Goal: Communication & Community: Ask a question

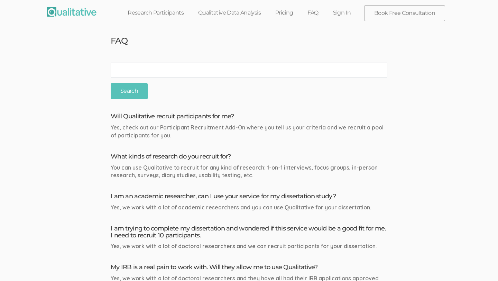
click at [75, 10] on img at bounding box center [72, 12] width 50 height 10
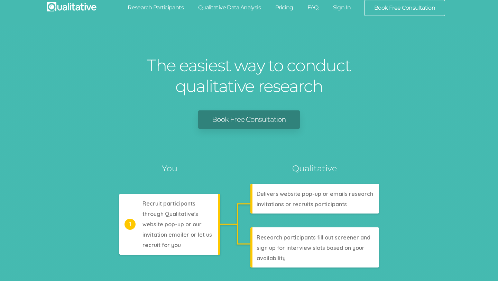
scroll to position [7, 0]
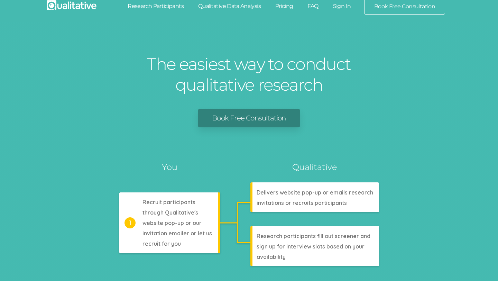
click at [286, 3] on link "Pricing" at bounding box center [284, 6] width 32 height 15
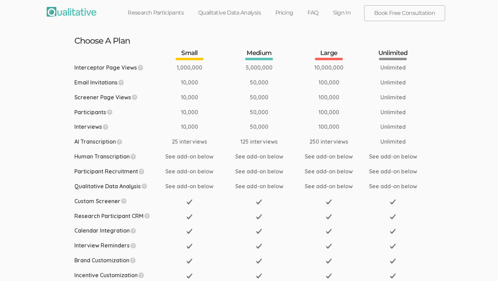
click at [241, 12] on link "Qualitative Data Analysis" at bounding box center [229, 12] width 77 height 15
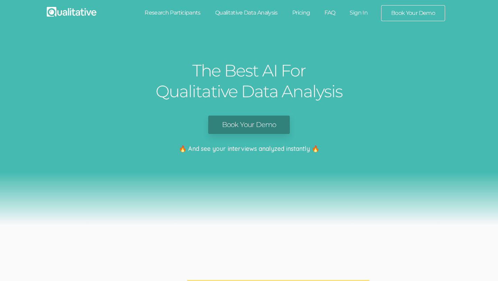
click at [183, 15] on link "Research Participants" at bounding box center [172, 12] width 71 height 15
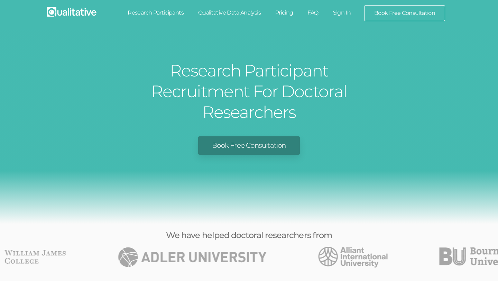
click at [176, 12] on link "Research Participants" at bounding box center [155, 12] width 71 height 15
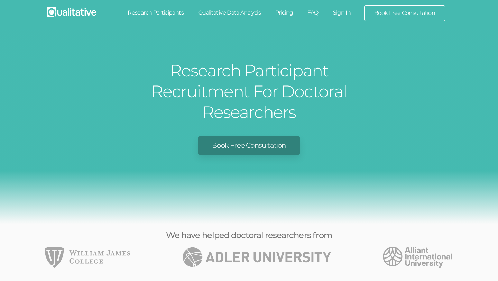
click at [232, 136] on link "Book Free Consultation" at bounding box center [248, 145] width 101 height 18
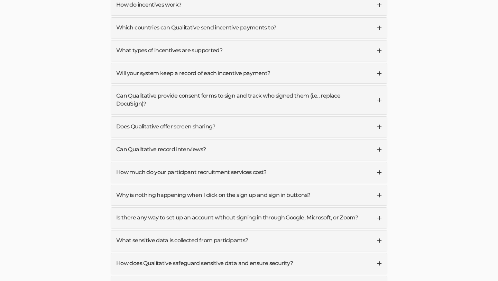
scroll to position [1926, 0]
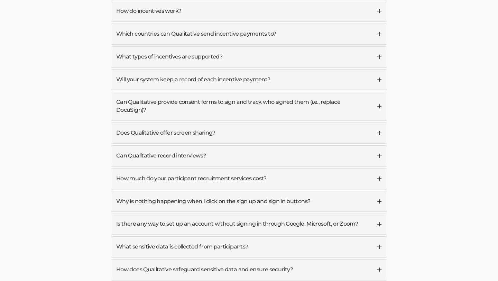
click at [247, 236] on link "What sensitive data is collected from participants?" at bounding box center [249, 246] width 276 height 20
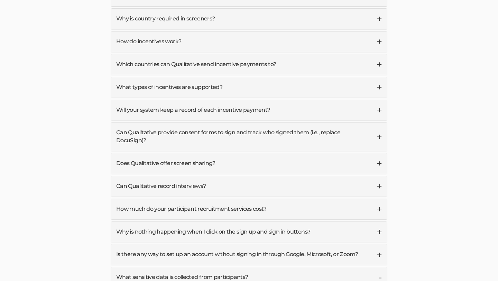
scroll to position [1895, 0]
click at [258, 154] on link "Does Qualitative offer screen sharing?" at bounding box center [249, 164] width 276 height 20
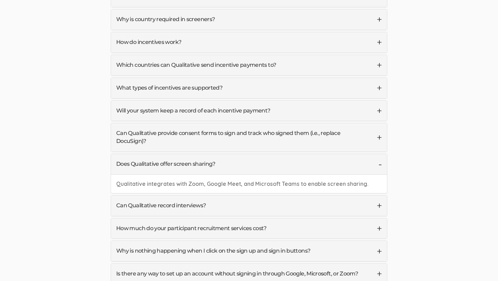
click at [245, 195] on link "Can Qualitative record interviews?" at bounding box center [249, 205] width 276 height 20
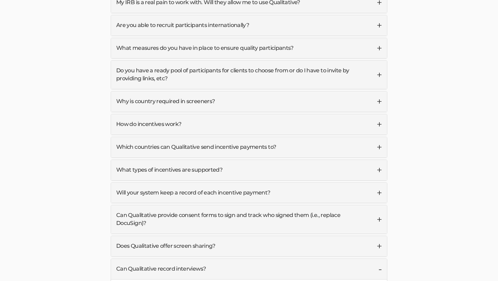
scroll to position [1811, 0]
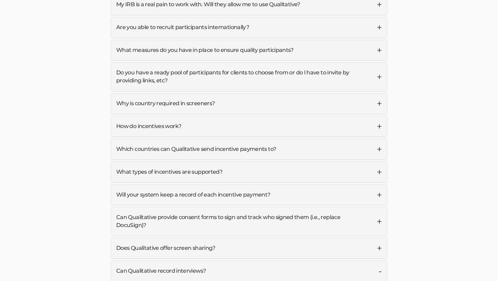
click at [261, 185] on div "Will Qualitative recruit participants for me? Yes, check out our Participant Re…" at bounding box center [249, 257] width 277 height 724
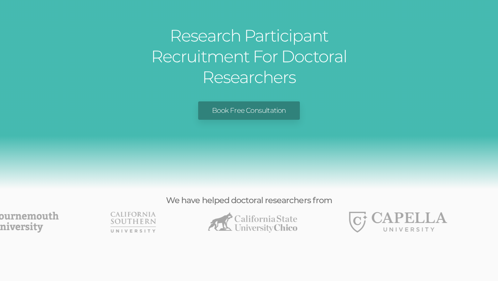
scroll to position [0, 0]
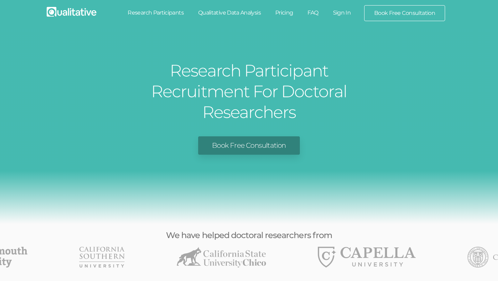
click at [253, 14] on link "Qualitative Data Analysis" at bounding box center [229, 12] width 77 height 15
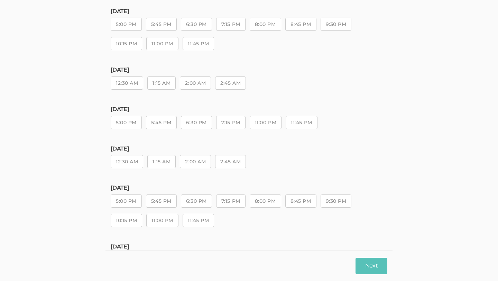
scroll to position [221, 0]
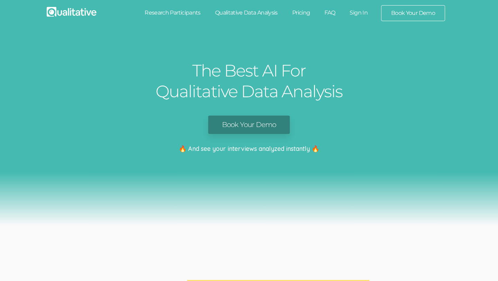
click at [258, 125] on link "Book Your Demo" at bounding box center [249, 124] width 82 height 18
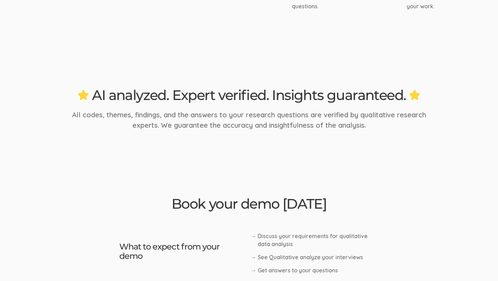
scroll to position [1198, 0]
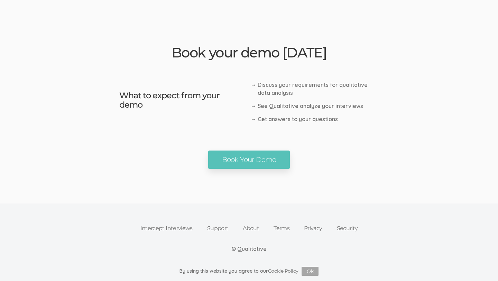
click at [219, 226] on link "Support" at bounding box center [218, 228] width 36 height 15
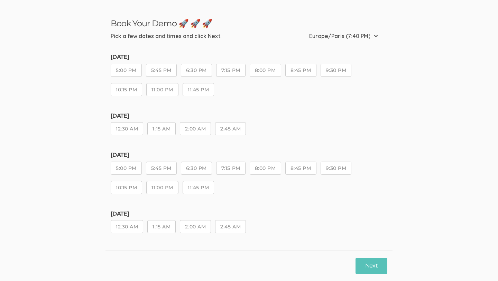
scroll to position [26, 0]
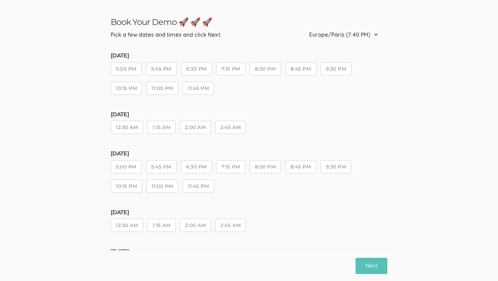
drag, startPoint x: 134, startPoint y: 165, endPoint x: 208, endPoint y: 151, distance: 75.6
click at [208, 151] on ui-view "Wednesday, Aug 27 5:00 PM 5:45 PM 6:30 PM 7:15 PM 8:00 PM 8:45 PM 9:30 PM 10:15…" at bounding box center [249, 286] width 277 height 474
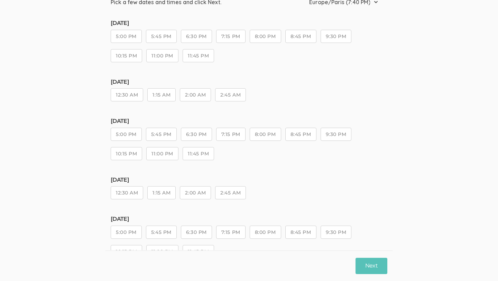
scroll to position [0, 0]
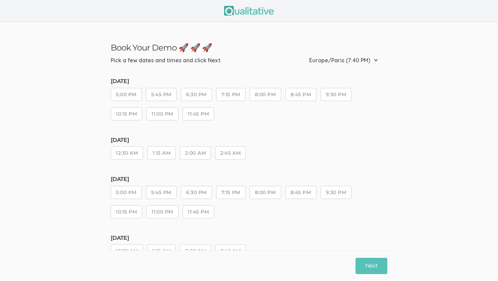
click at [254, 15] on img at bounding box center [249, 11] width 50 height 10
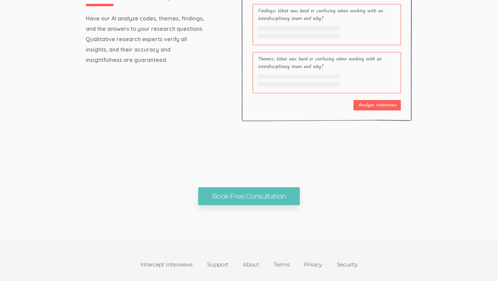
scroll to position [2348, 0]
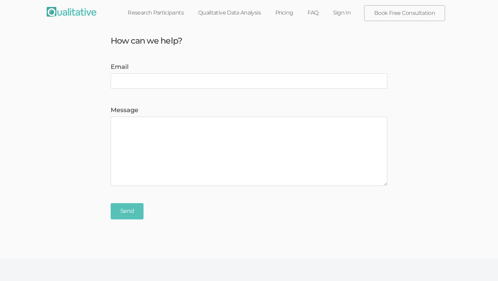
click at [186, 85] on input "Email" at bounding box center [249, 80] width 277 height 15
type input "m...o@campus.unimib.it"
drag, startPoint x: 184, startPoint y: 84, endPoint x: 87, endPoint y: 75, distance: 97.6
click at [87, 75] on form "Email m...o@campus.unimib.it (success) Message Send" at bounding box center [249, 141] width 498 height 156
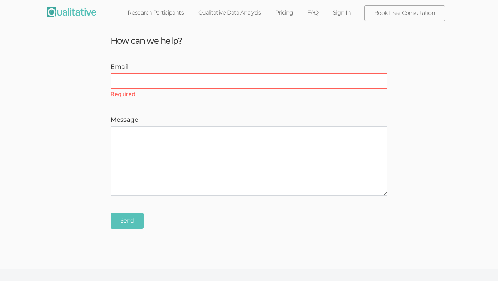
click at [134, 129] on textarea "Message" at bounding box center [249, 160] width 277 height 69
paste textarea "support@cloudresearch.com"
type textarea "support@cloudresearch.com"
drag, startPoint x: 191, startPoint y: 132, endPoint x: 24, endPoint y: 112, distance: 168.4
click at [24, 112] on form "Email (error) Required Message support@cloudresearch.com Send" at bounding box center [249, 146] width 498 height 166
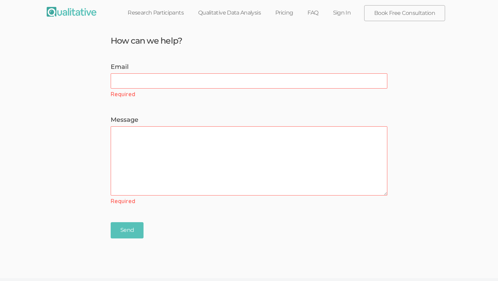
click at [161, 77] on input "Email" at bounding box center [249, 80] width 277 height 15
paste input "m.nemoto@campus.unimib.it"
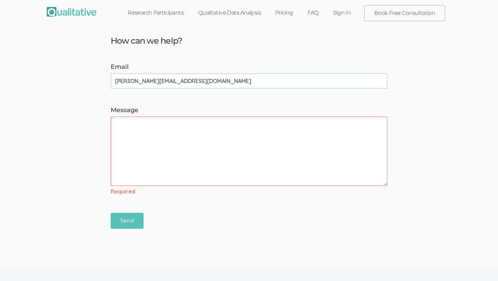
type input "m.nemoto@campus.unimib.it"
click at [151, 125] on textarea "Message" at bounding box center [249, 150] width 277 height 69
click at [156, 131] on textarea "Message" at bounding box center [249, 150] width 277 height 69
paste textarea "I hope this message finds you well. My name is Masako Nemoto, and I am a PhD ca…"
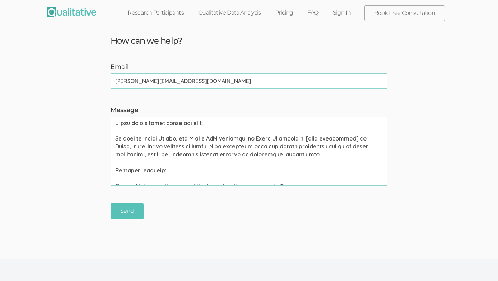
drag, startPoint x: 201, startPoint y: 139, endPoint x: 76, endPoint y: 139, distance: 125.5
click at [76, 139] on form "Email m.nemoto@campus.unimib.it (success) Message Send" at bounding box center [249, 141] width 498 height 156
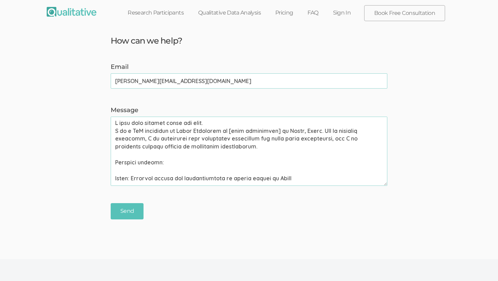
drag, startPoint x: 224, startPoint y: 132, endPoint x: 274, endPoint y: 132, distance: 50.8
click at [274, 132] on textarea "Message" at bounding box center [249, 150] width 277 height 69
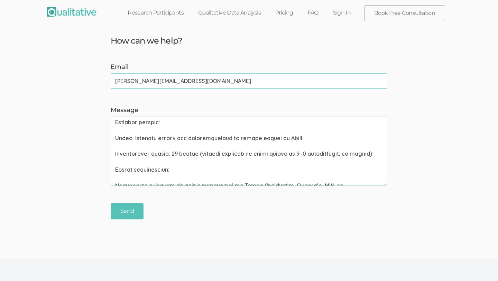
scroll to position [21, 0]
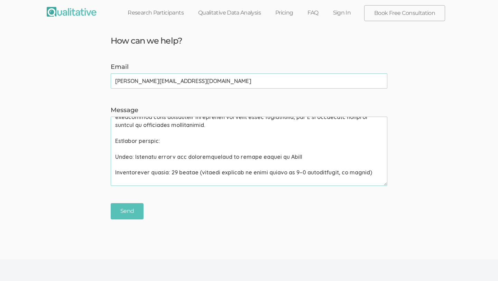
click at [116, 171] on textarea "Message" at bounding box center [249, 150] width 277 height 69
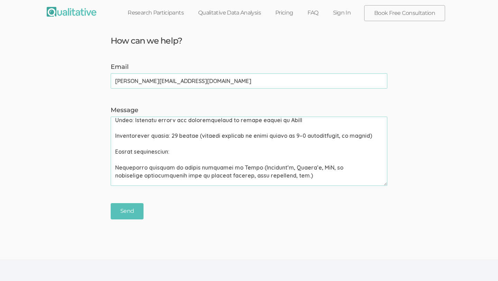
scroll to position [58, 0]
click at [115, 165] on textarea "Message" at bounding box center [249, 150] width 277 height 69
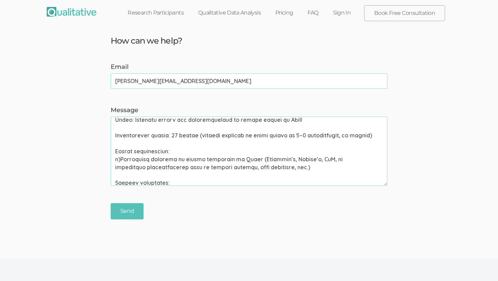
click at [115, 182] on textarea "Message" at bounding box center [249, 150] width 277 height 69
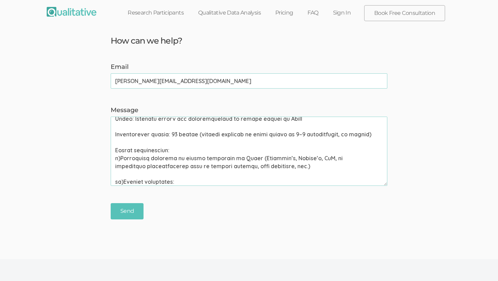
scroll to position [48, 0]
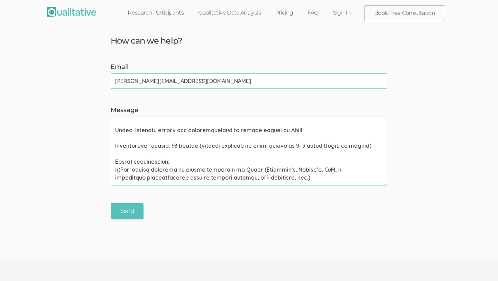
click at [116, 146] on textarea "Message" at bounding box center [249, 150] width 277 height 69
click at [116, 162] on textarea "Message" at bounding box center [249, 150] width 277 height 69
click at [116, 145] on textarea "Message" at bounding box center [249, 150] width 277 height 69
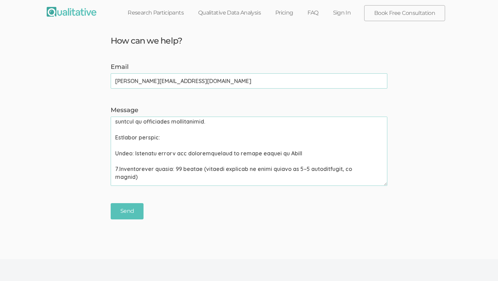
scroll to position [19, 0]
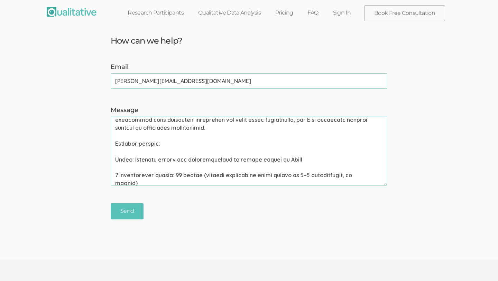
click at [116, 157] on textarea "Message" at bounding box center [249, 150] width 277 height 69
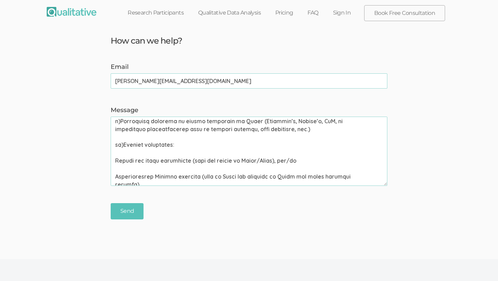
scroll to position [105, 0]
click at [116, 151] on textarea "Message" at bounding box center [249, 150] width 277 height 69
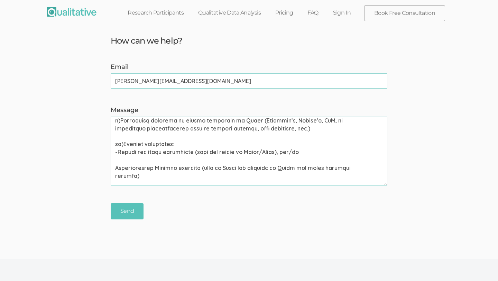
click at [119, 161] on textarea "Message" at bounding box center [249, 150] width 277 height 69
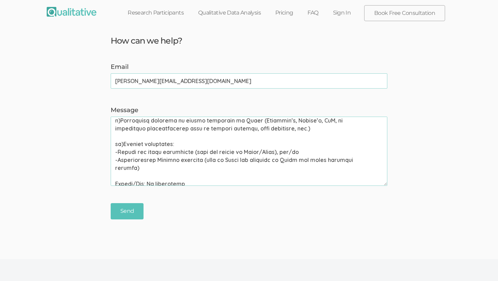
scroll to position [115, 0]
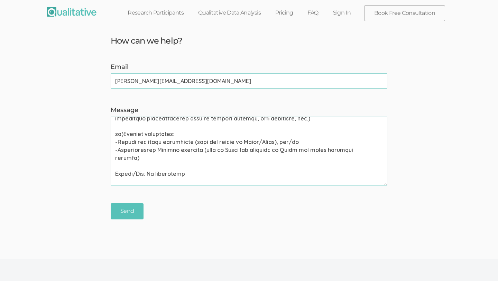
click at [115, 156] on textarea "Message" at bounding box center [249, 150] width 277 height 69
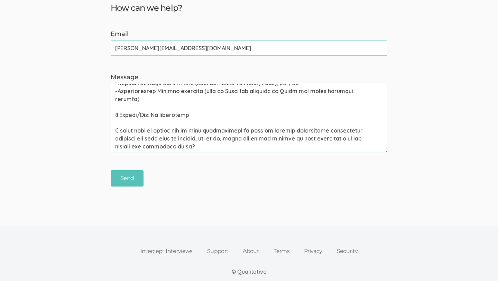
scroll to position [38, 0]
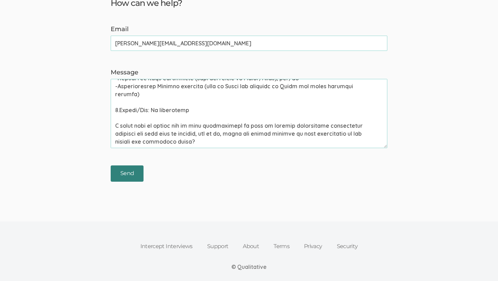
type textarea "I hope this message finds you well. I am a PhD candidate in Urban Sociology in …"
click at [124, 172] on input "Send" at bounding box center [127, 173] width 33 height 16
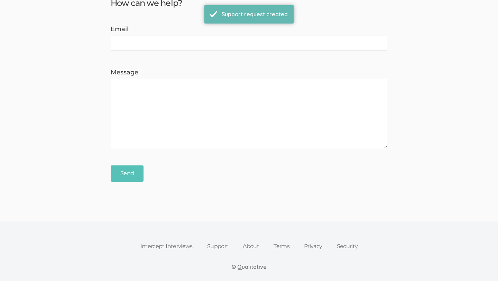
scroll to position [0, 0]
